Goal: Book appointment/travel/reservation

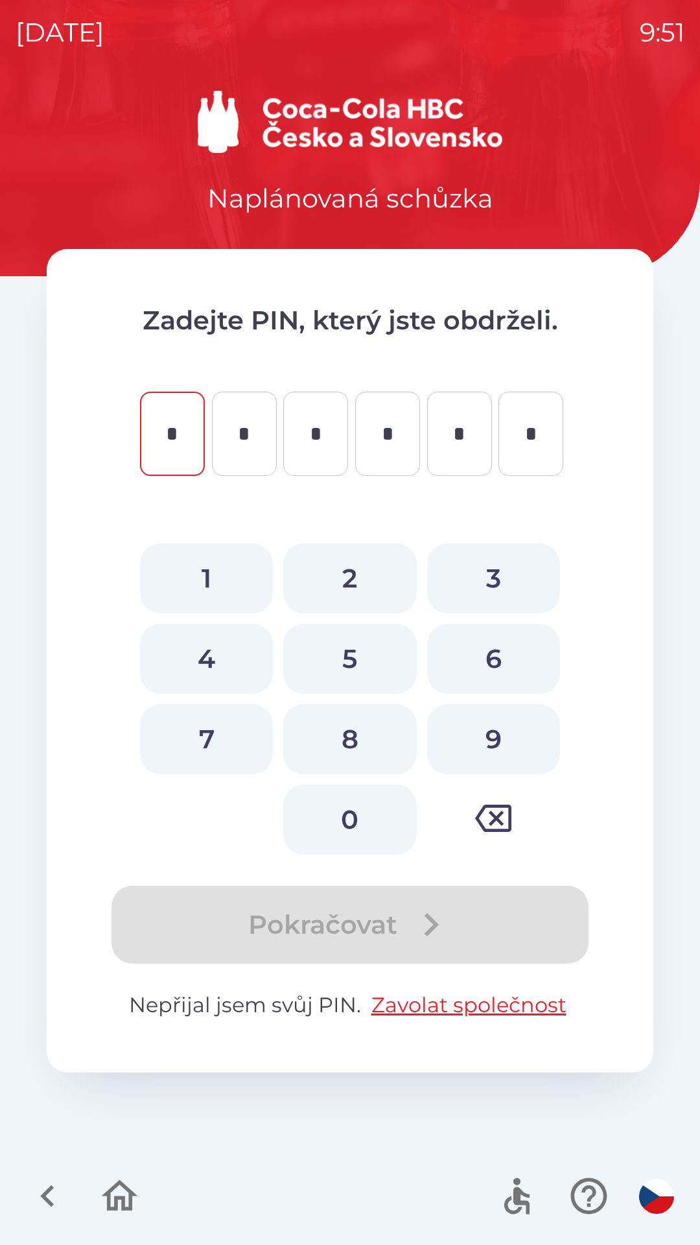
click at [357, 565] on button "2" at bounding box center [349, 578] width 133 height 70
type input "*"
click at [368, 570] on button "2" at bounding box center [349, 578] width 133 height 70
type input "*"
click at [226, 659] on button "4" at bounding box center [206, 659] width 133 height 70
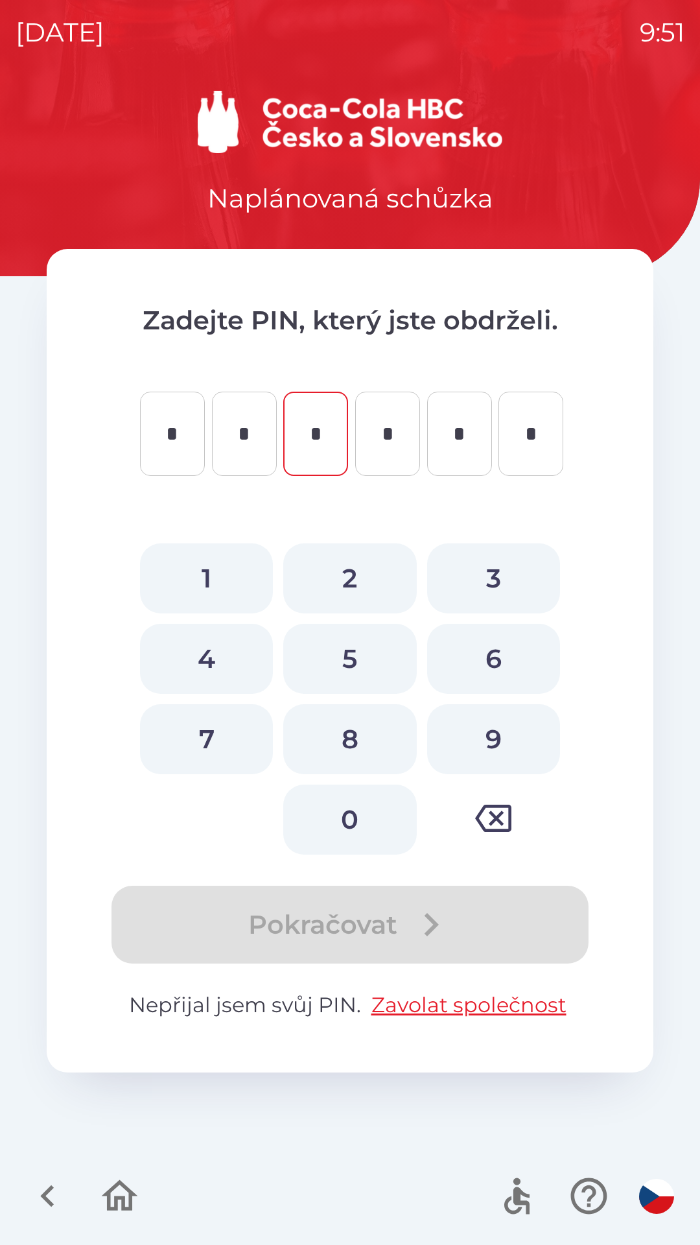
type input "*"
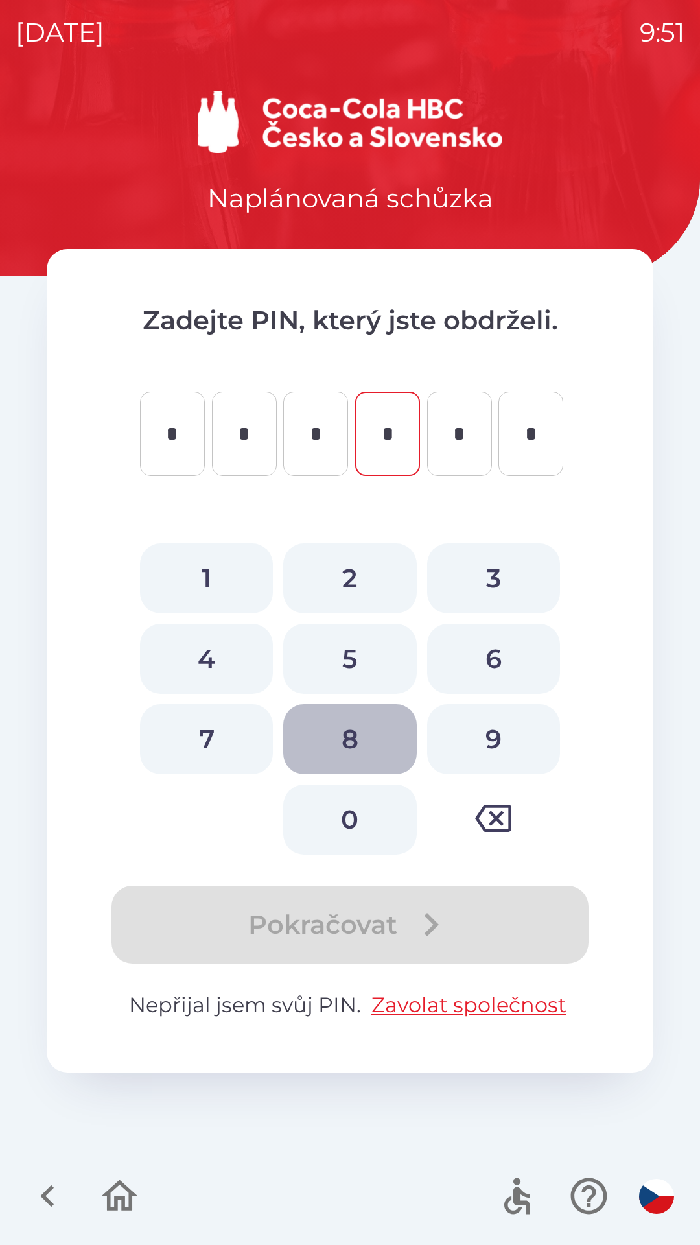
click at [340, 729] on button "8" at bounding box center [349, 739] width 133 height 70
type input "*"
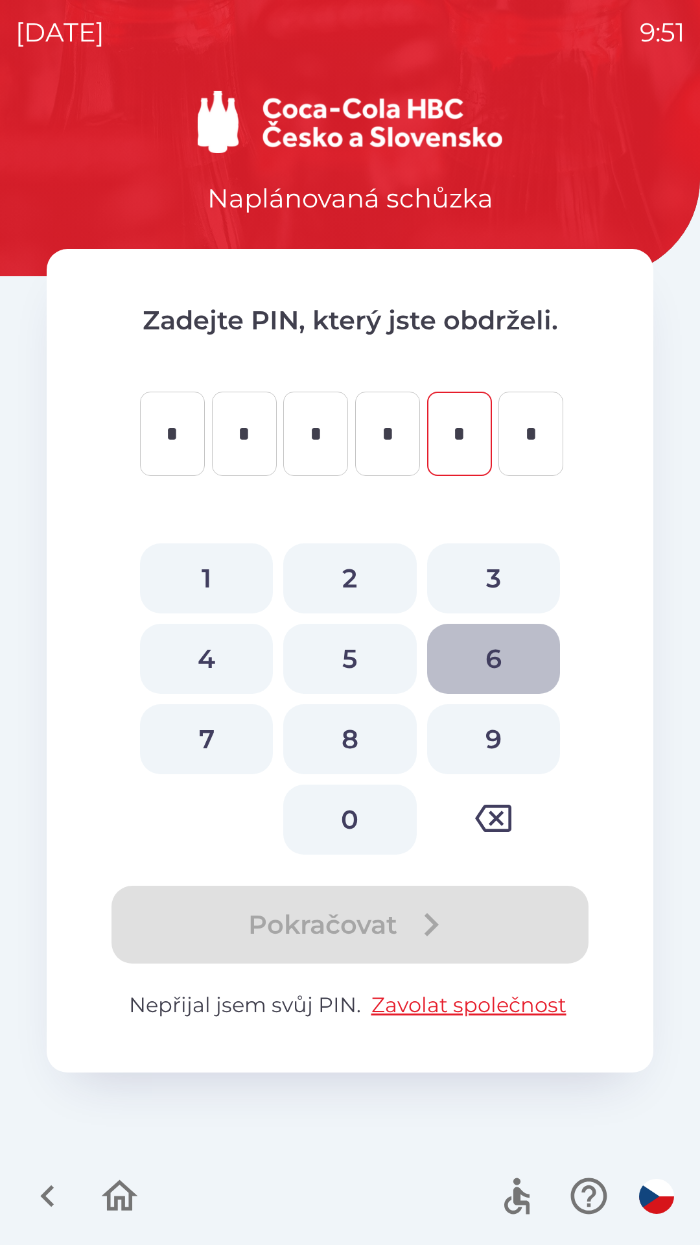
click at [484, 649] on button "6" at bounding box center [493, 659] width 133 height 70
type input "*"
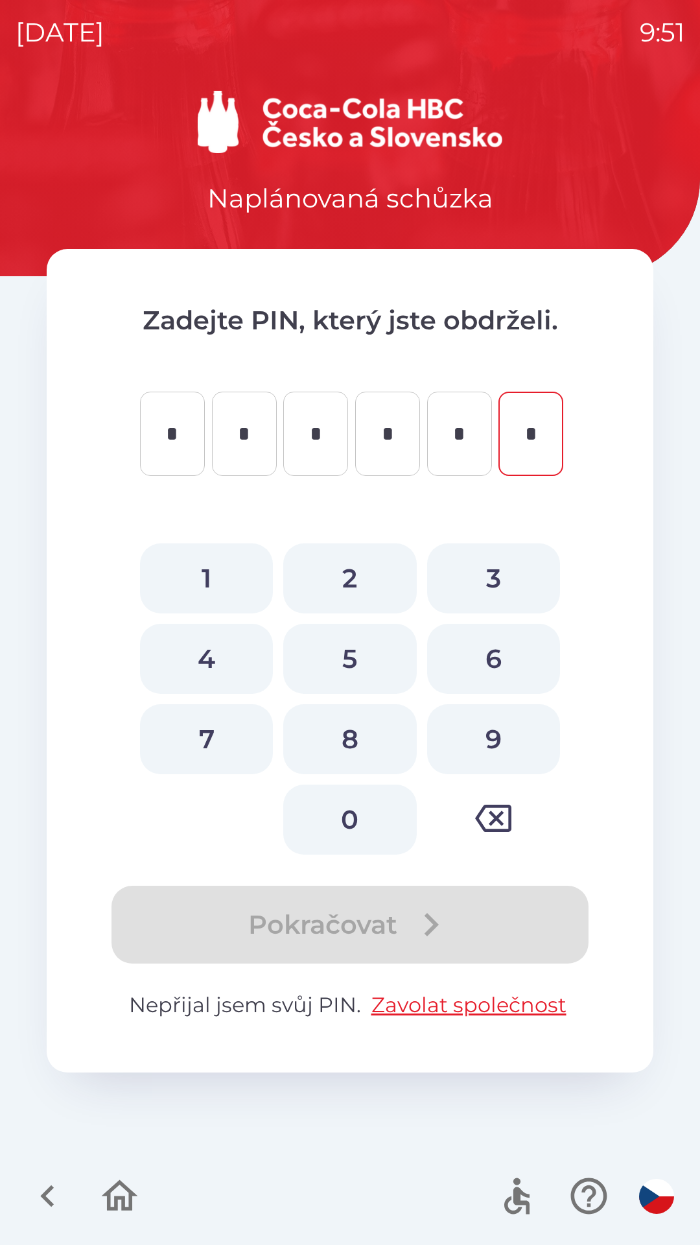
click at [495, 739] on button "9" at bounding box center [493, 739] width 133 height 70
type input "*"
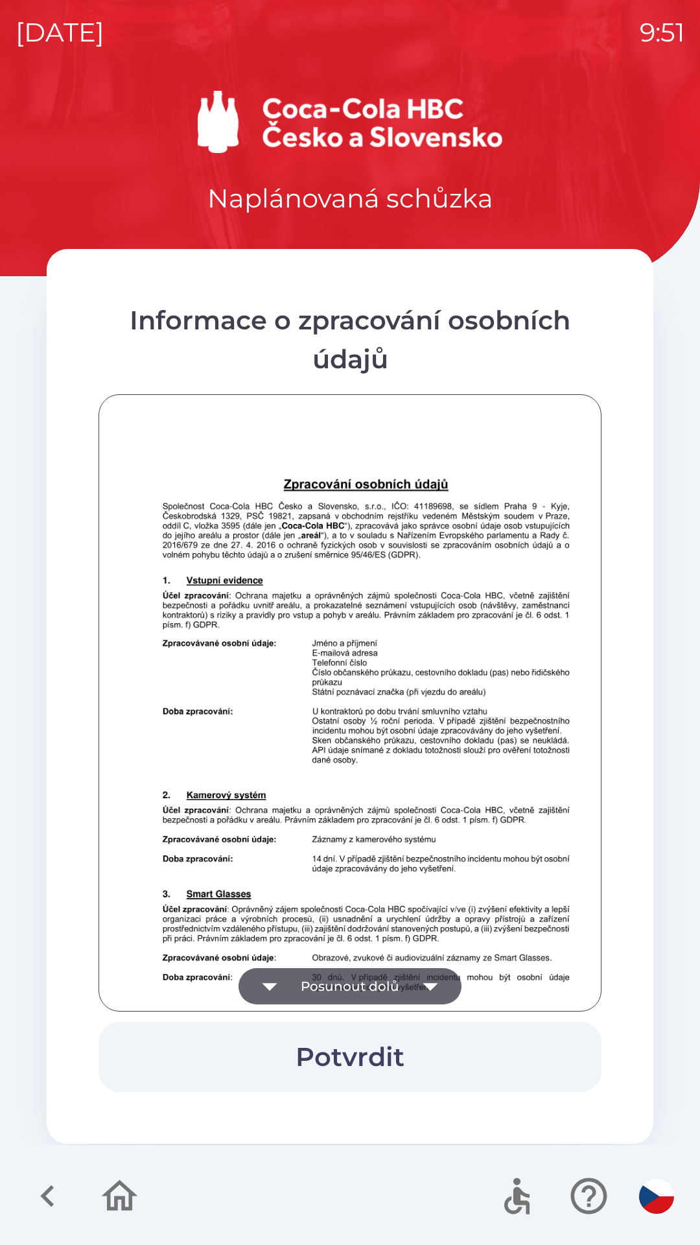
click at [394, 1045] on button "Potvrdit" at bounding box center [350, 1057] width 503 height 70
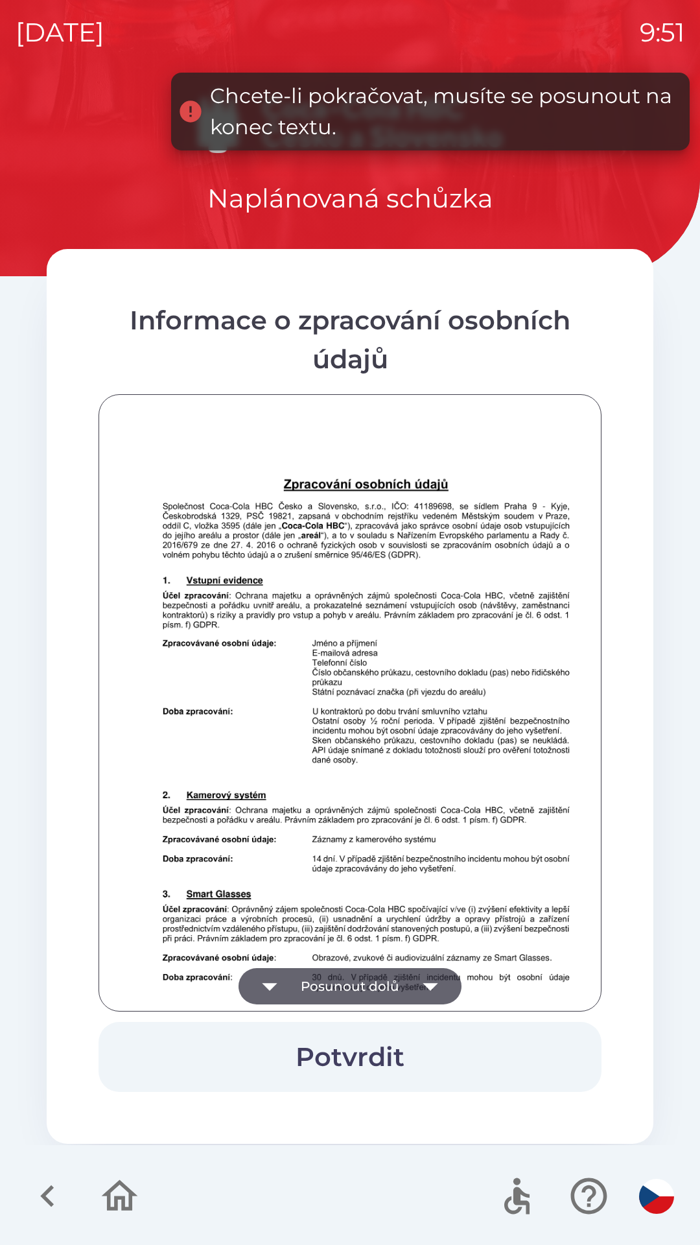
click at [370, 981] on button "Posunout dolů" at bounding box center [350, 986] width 223 height 36
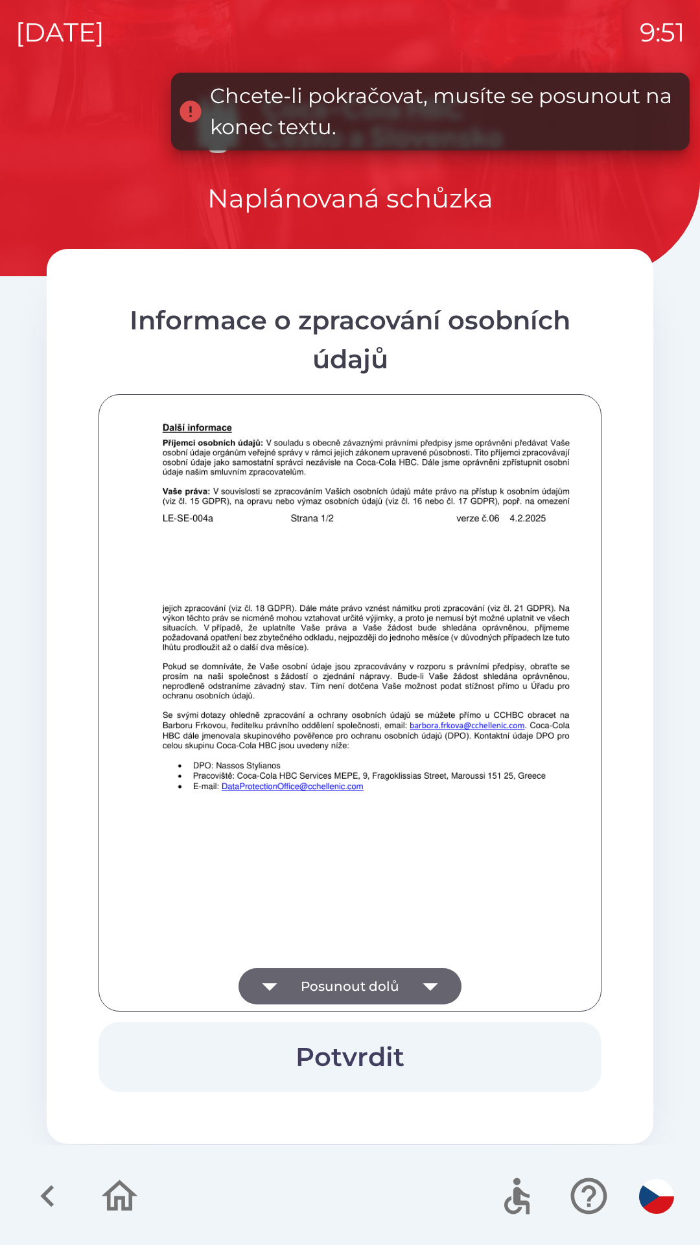
click at [389, 1056] on button "Potvrdit" at bounding box center [350, 1057] width 503 height 70
click at [382, 990] on button "Posunout dolů" at bounding box center [350, 986] width 223 height 36
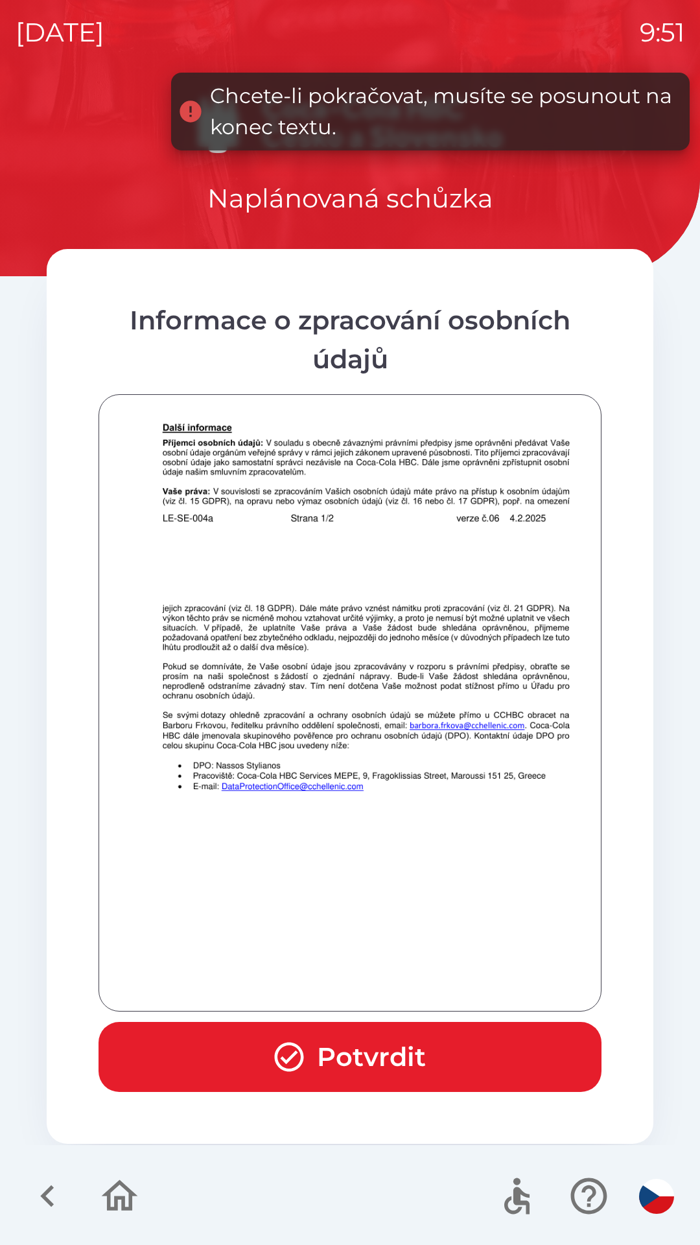
scroll to position [910, 0]
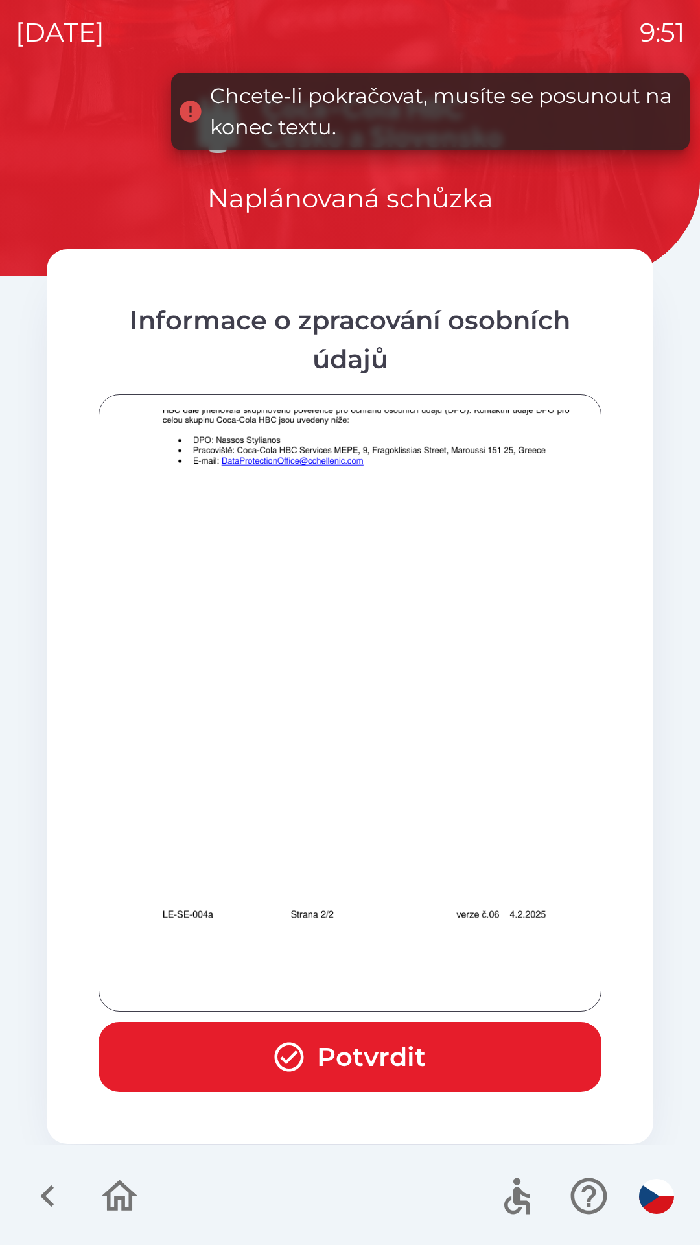
click at [383, 1055] on button "Potvrdit" at bounding box center [350, 1057] width 503 height 70
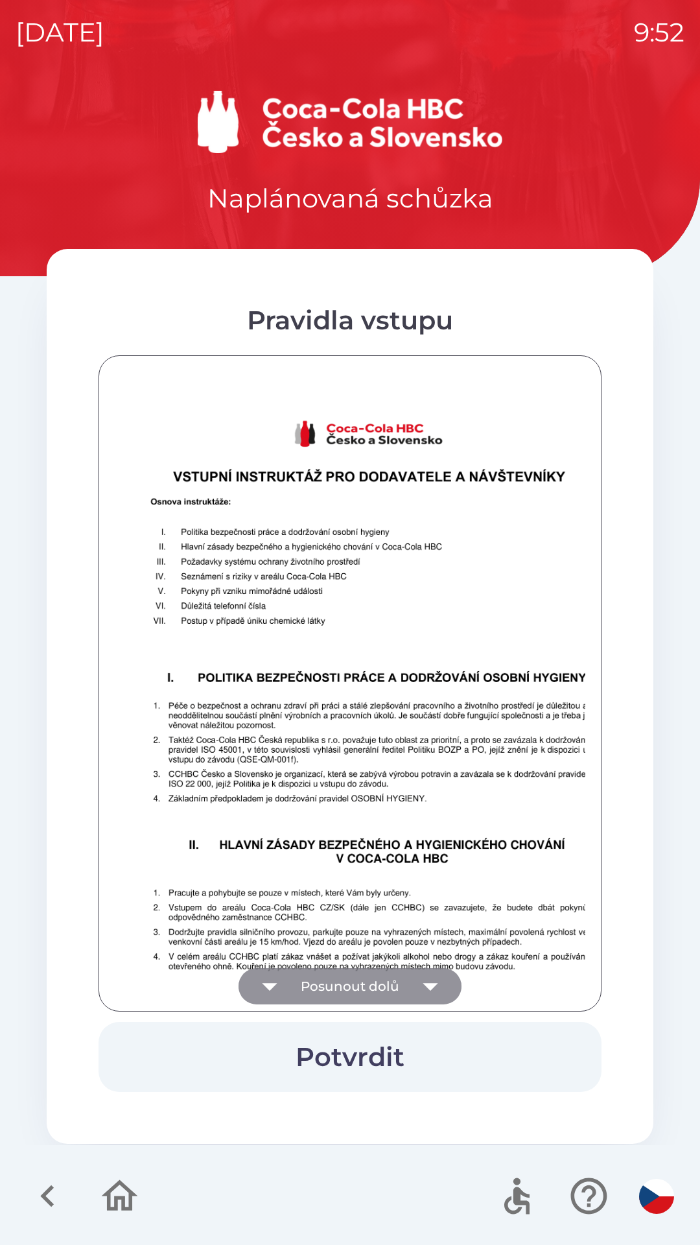
click at [419, 989] on icon "button" at bounding box center [430, 986] width 36 height 36
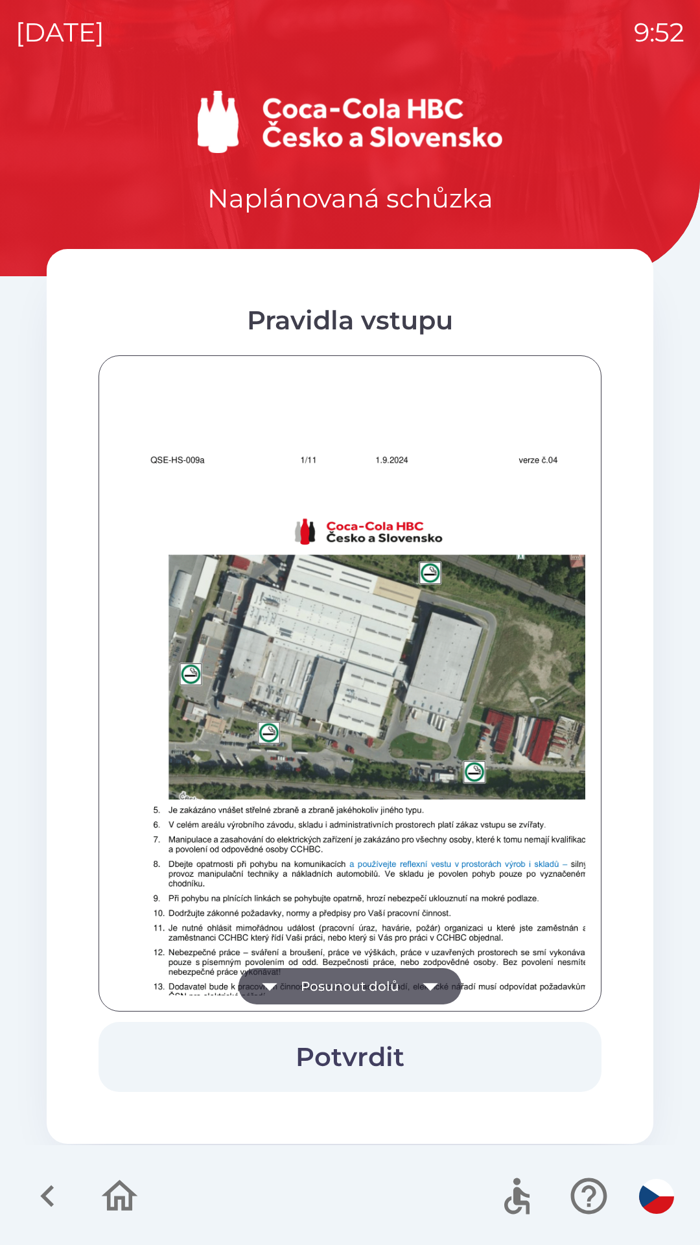
click at [408, 982] on button "Posunout dolů" at bounding box center [350, 986] width 223 height 36
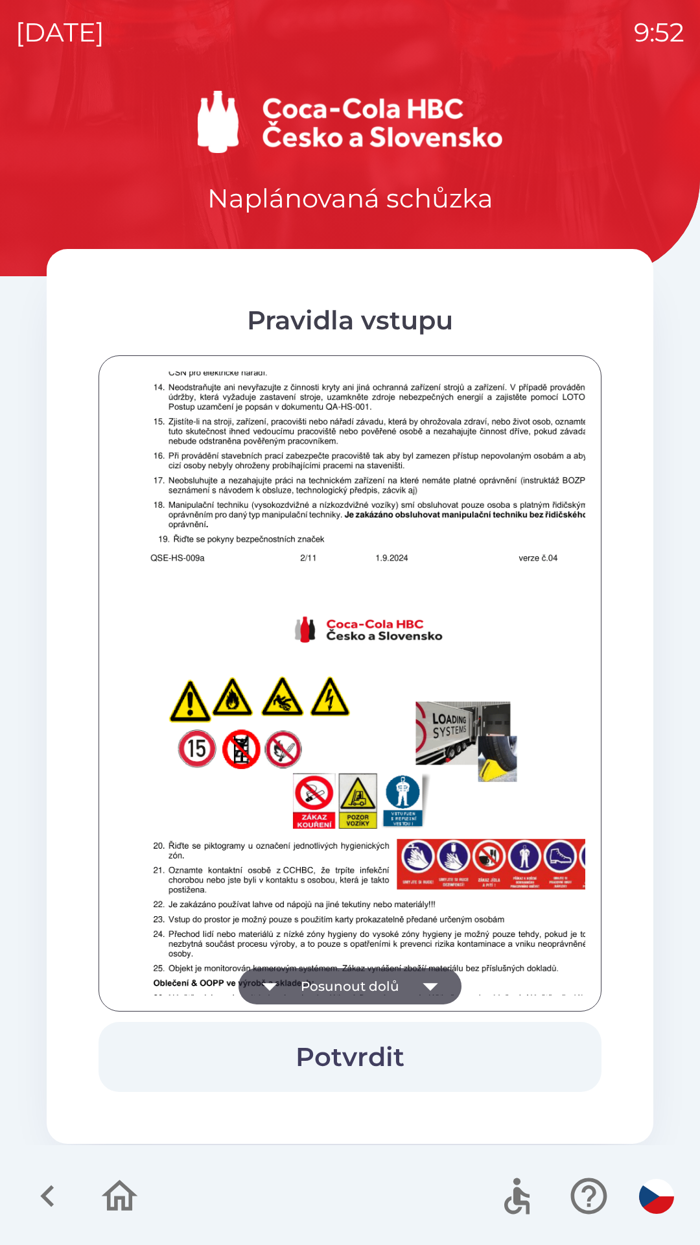
click at [409, 980] on button "Posunout dolů" at bounding box center [350, 986] width 223 height 36
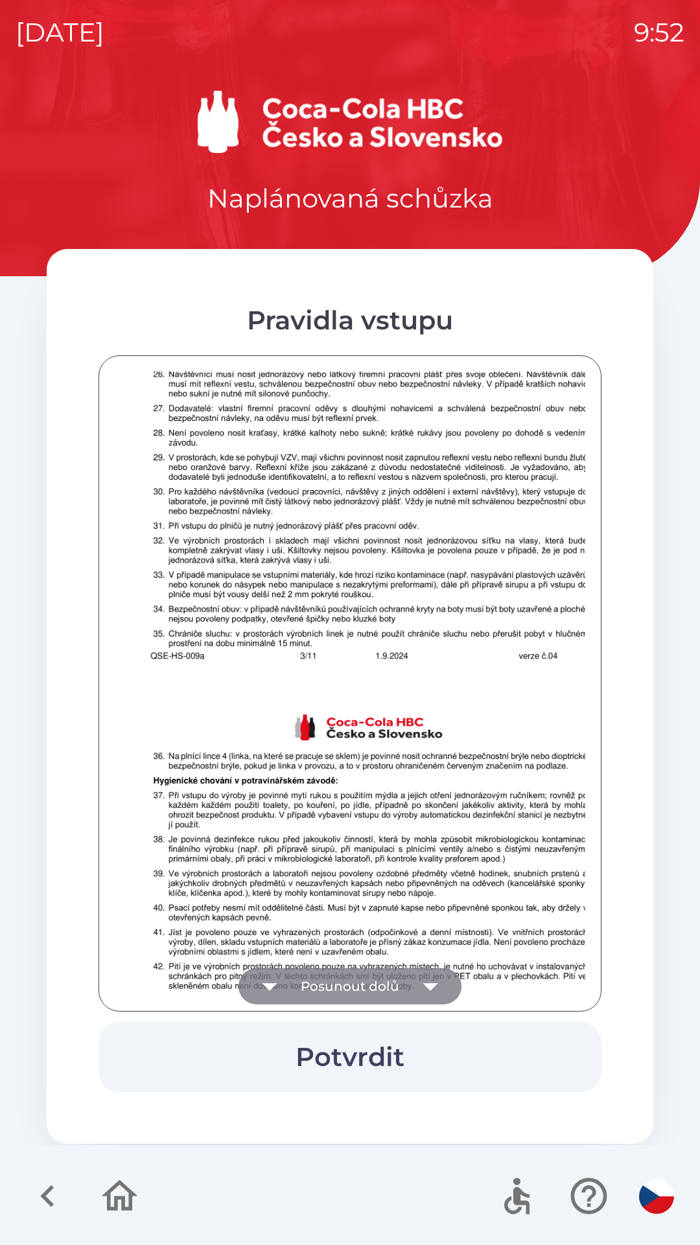
click at [303, 976] on button "Posunout dolů" at bounding box center [350, 986] width 223 height 36
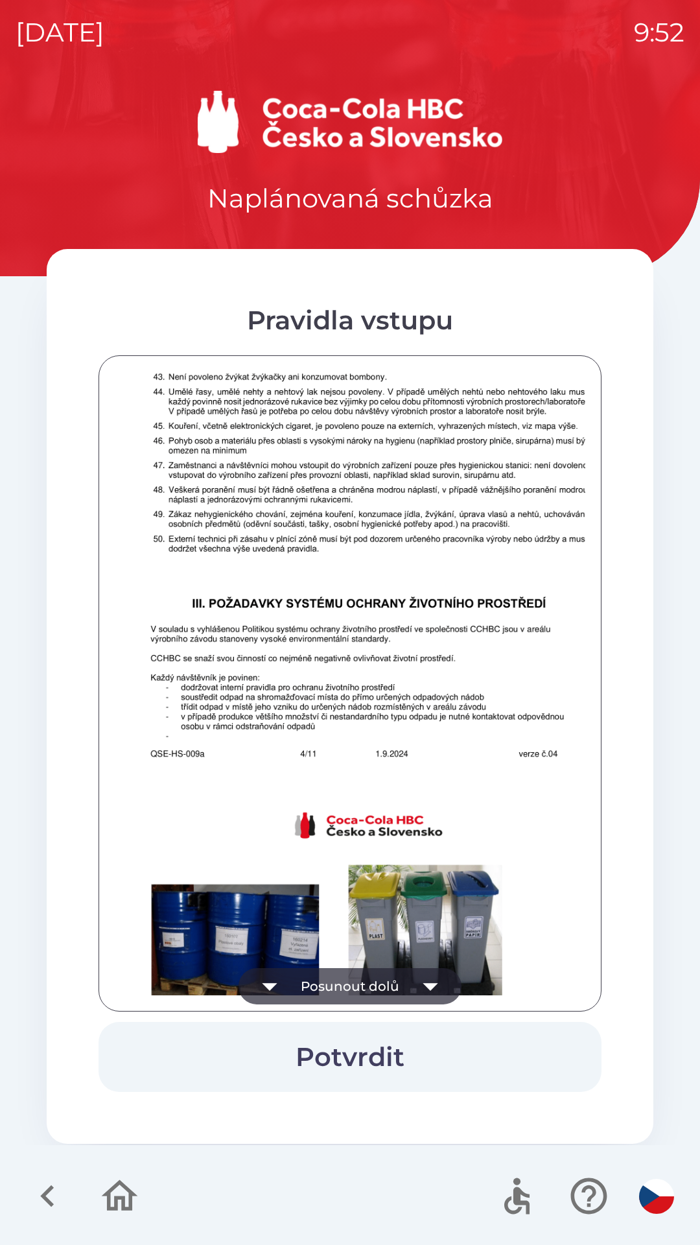
click at [366, 991] on button "Posunout dolů" at bounding box center [350, 986] width 223 height 36
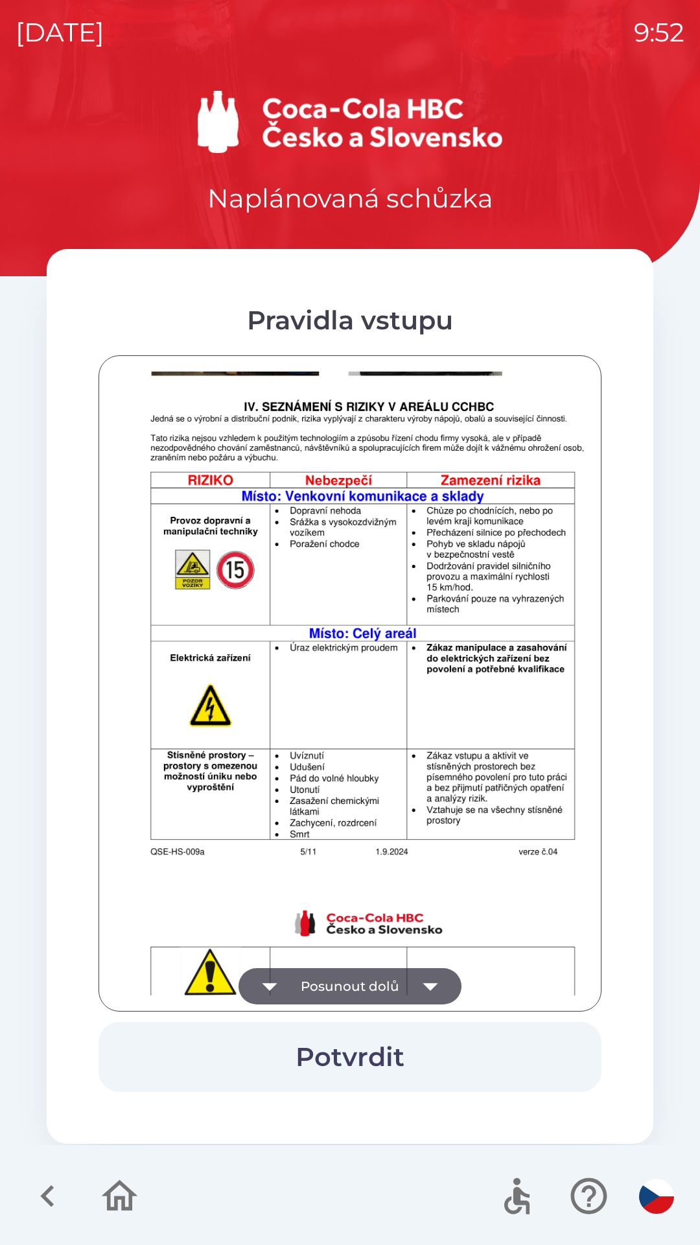
click at [378, 994] on button "Posunout dolů" at bounding box center [350, 986] width 223 height 36
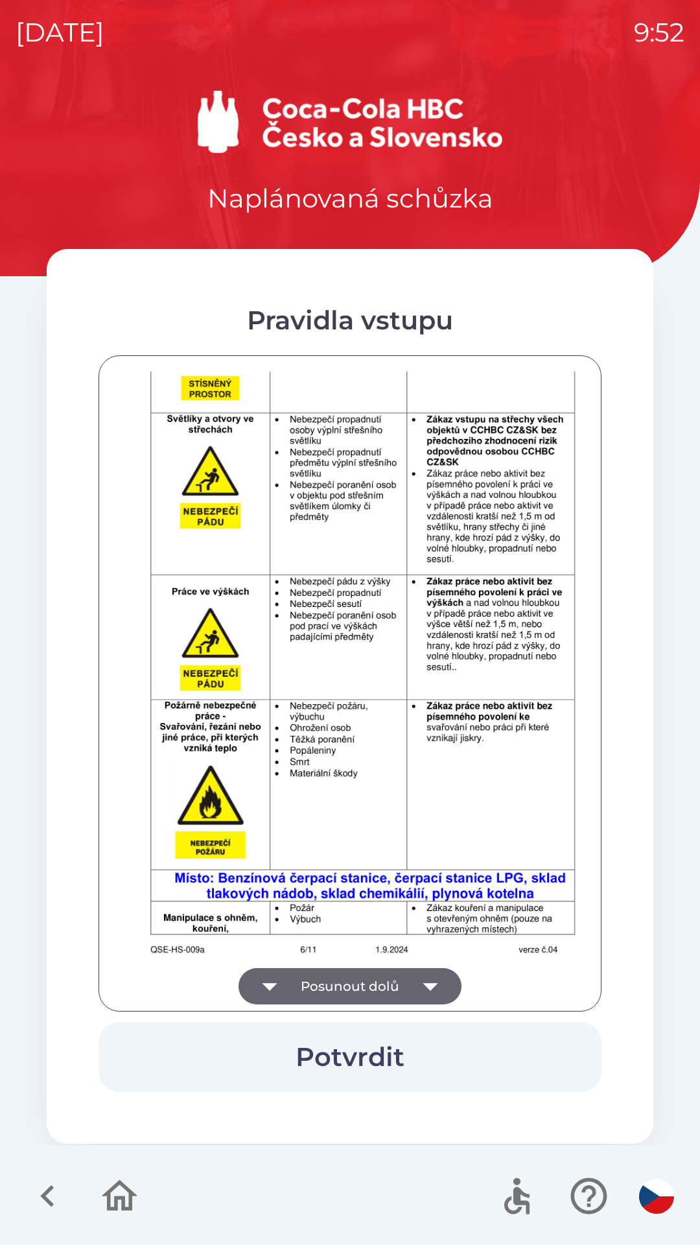
click at [395, 981] on button "Posunout dolů" at bounding box center [350, 986] width 223 height 36
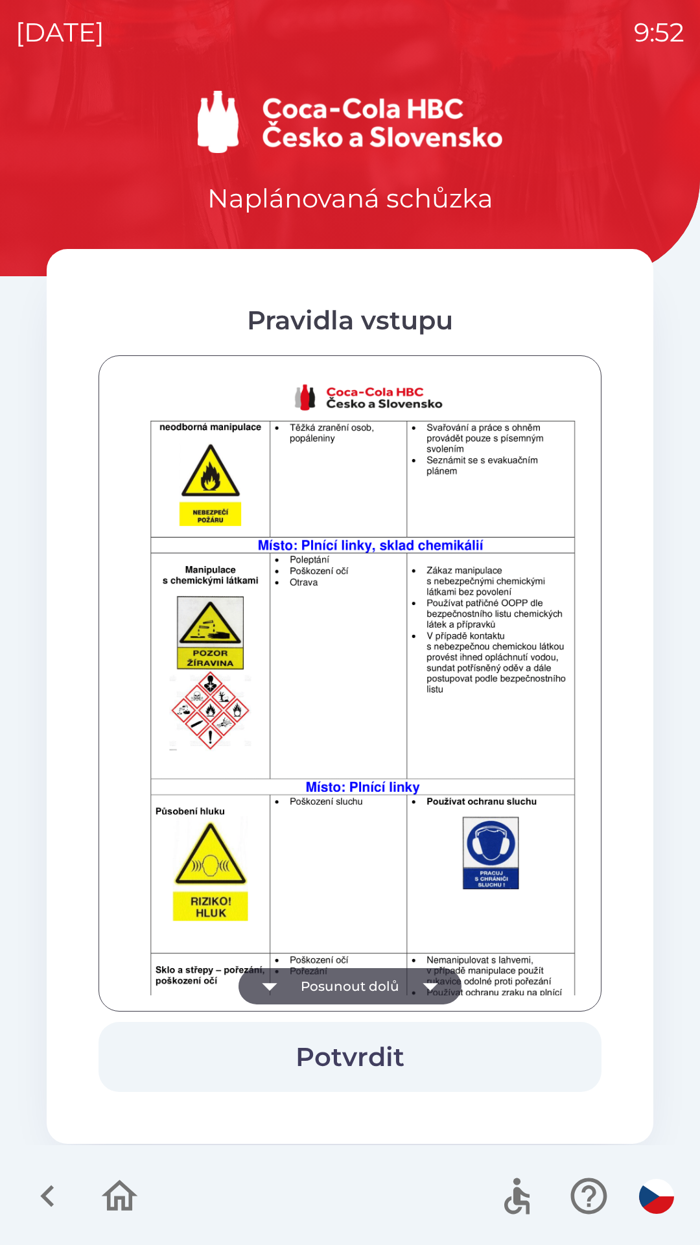
click at [406, 994] on button "Posunout dolů" at bounding box center [350, 986] width 223 height 36
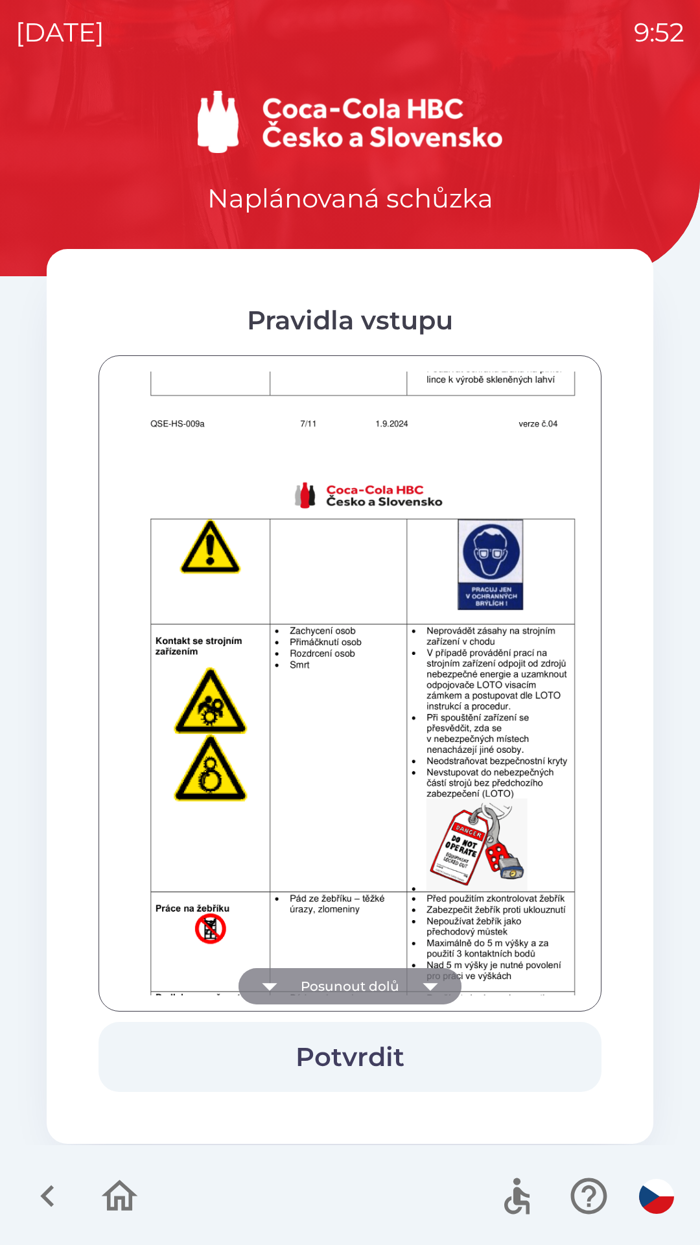
click at [408, 989] on button "Posunout dolů" at bounding box center [350, 986] width 223 height 36
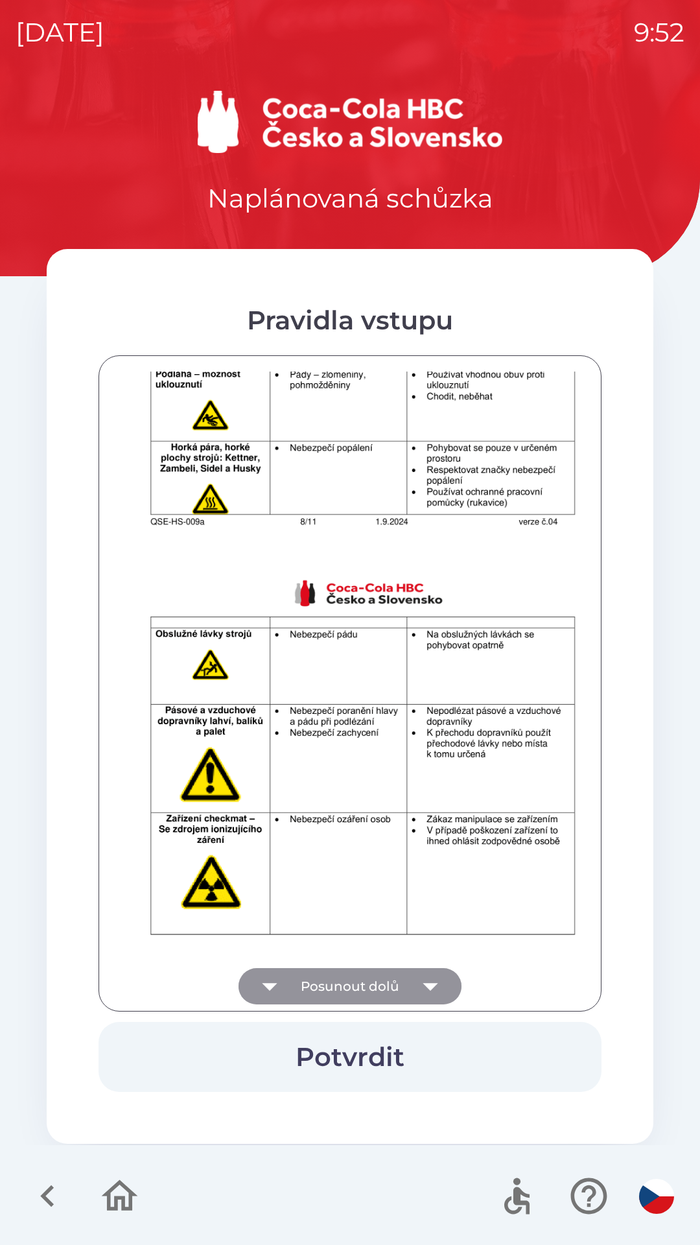
click at [404, 992] on button "Posunout dolů" at bounding box center [350, 986] width 223 height 36
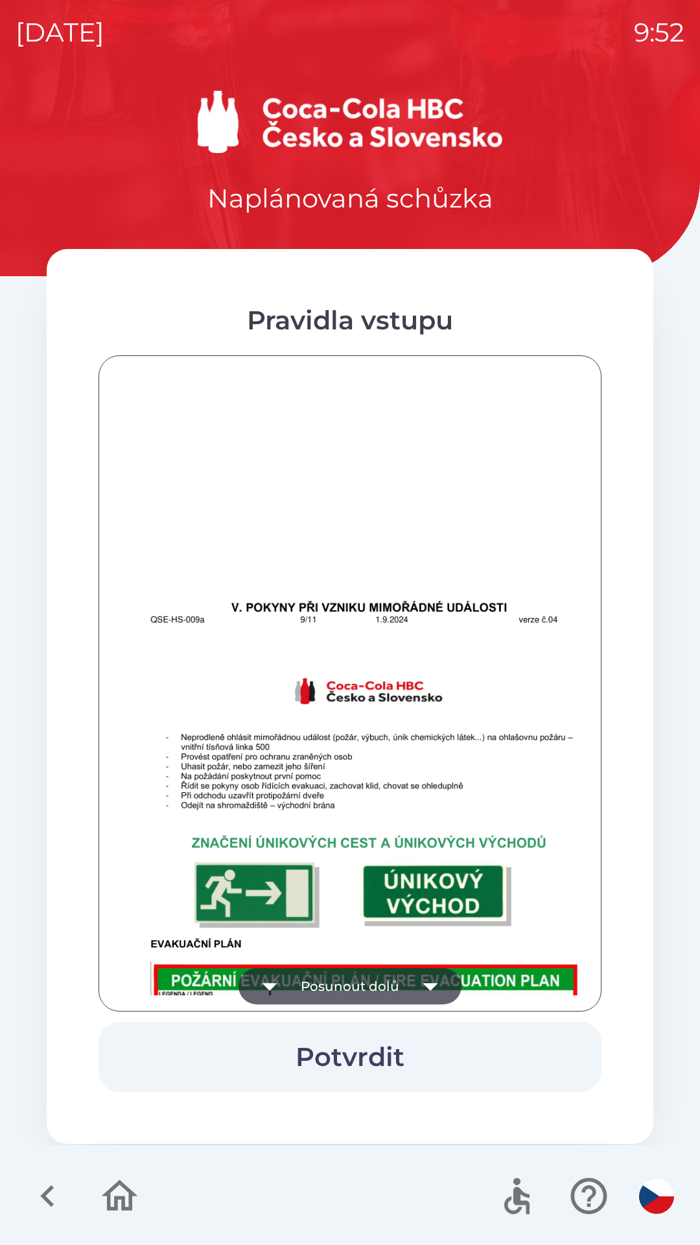
click at [394, 993] on button "Posunout dolů" at bounding box center [350, 986] width 223 height 36
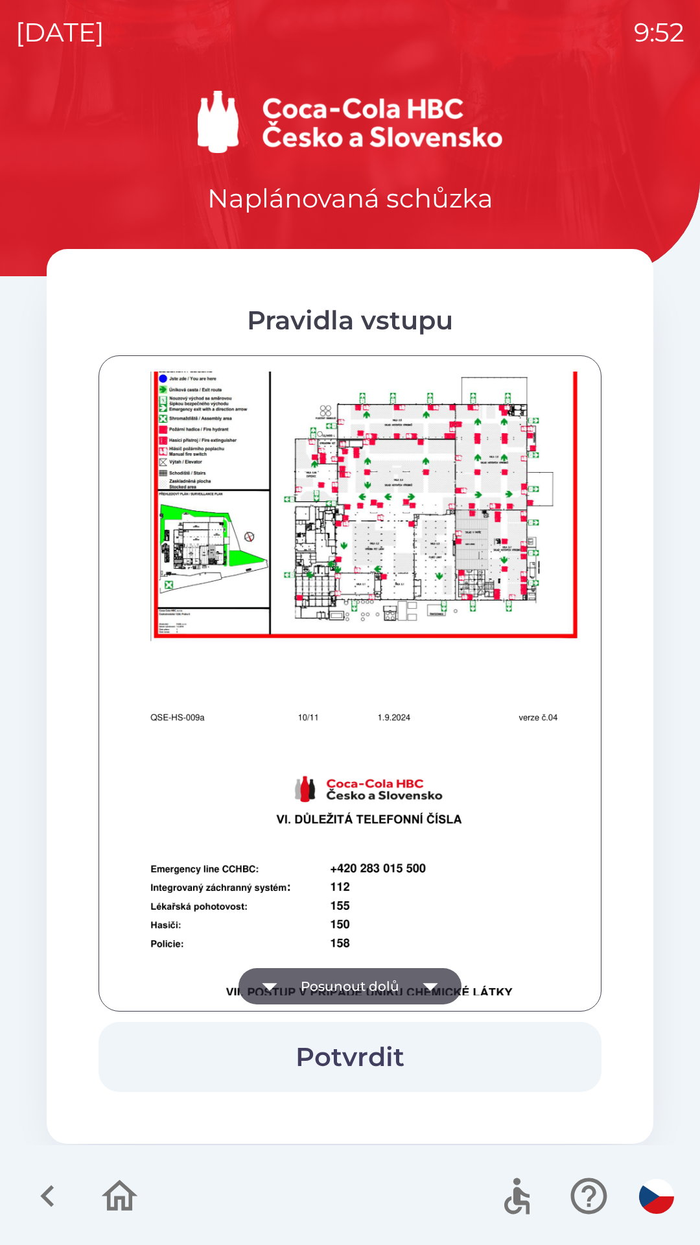
click at [406, 976] on button "Posunout dolů" at bounding box center [350, 986] width 223 height 36
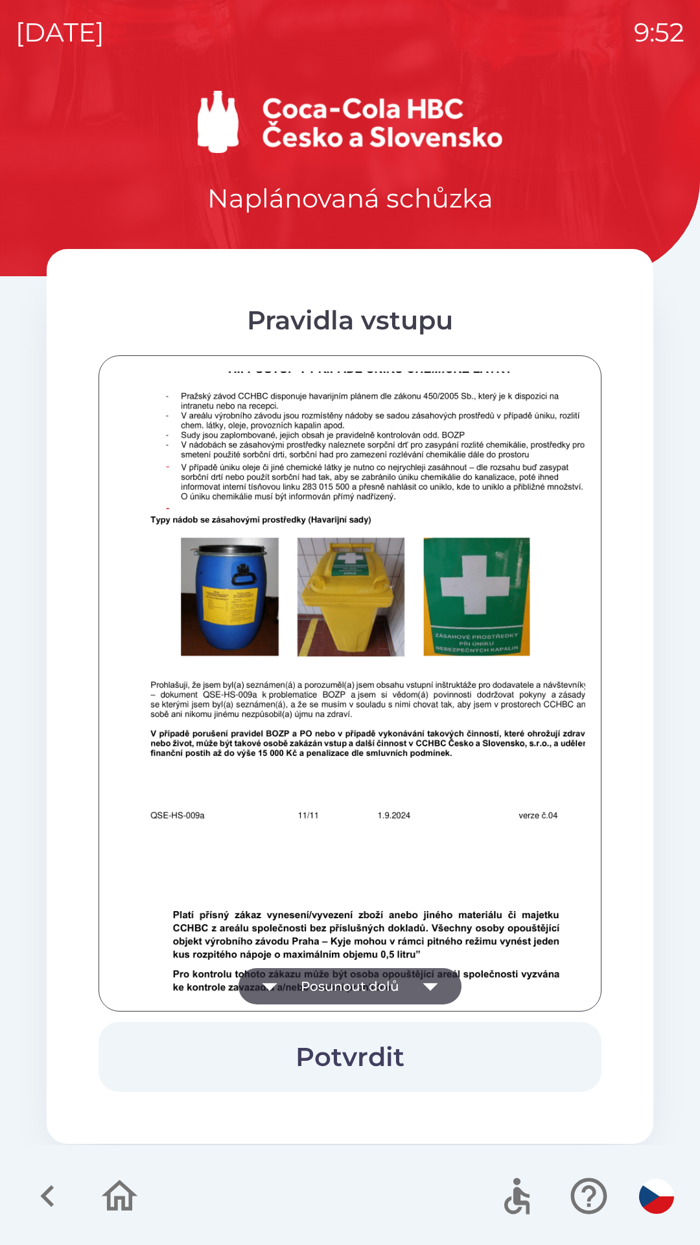
click at [409, 979] on button "Posunout dolů" at bounding box center [350, 986] width 223 height 36
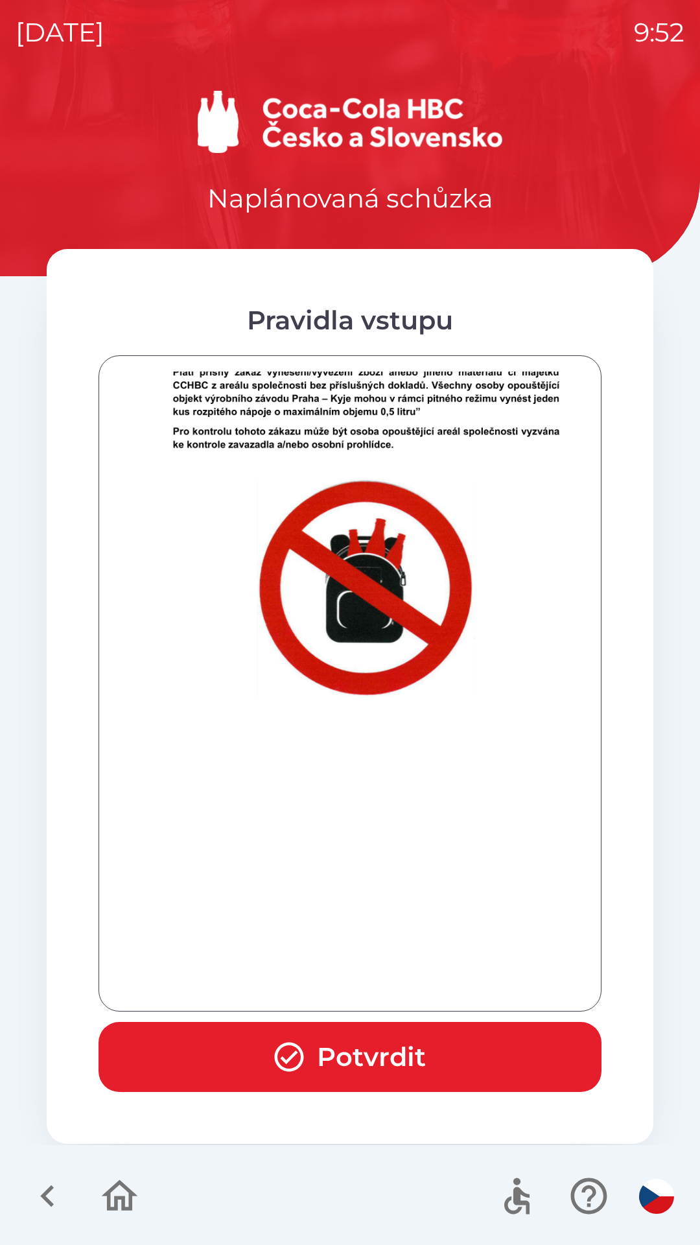
click at [410, 1075] on button "Potvrdit" at bounding box center [350, 1057] width 503 height 70
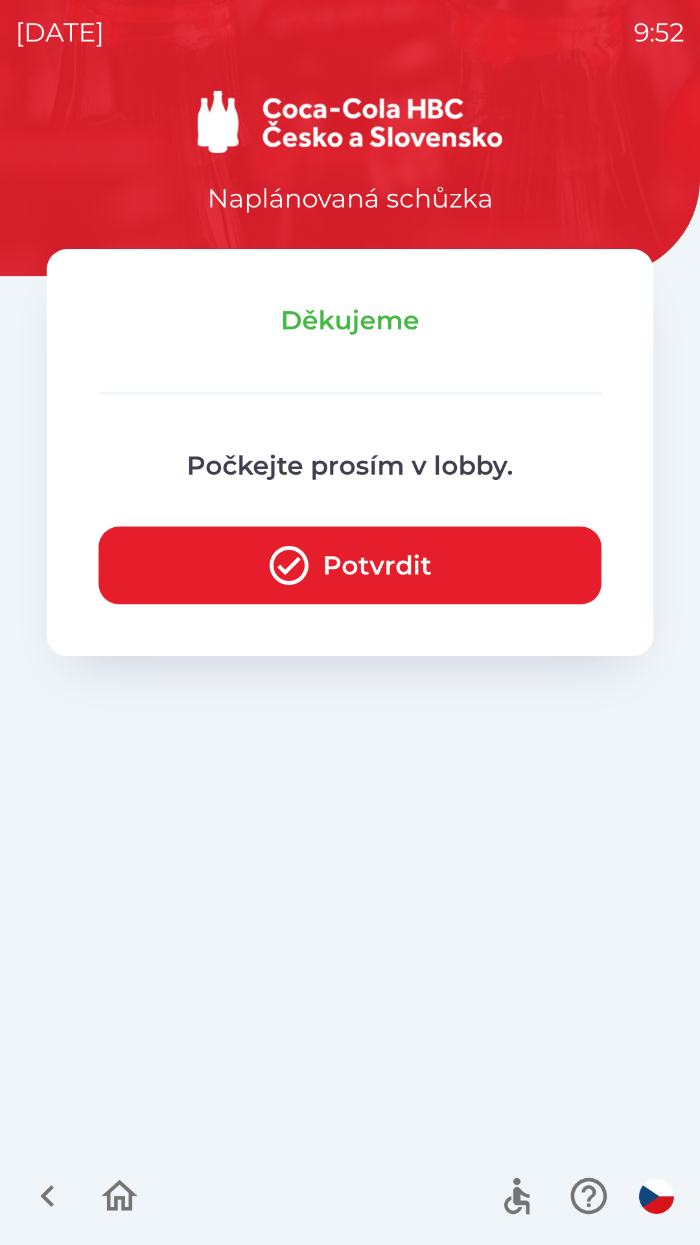
click at [408, 583] on button "Potvrdit" at bounding box center [350, 565] width 503 height 78
